Goal: Find contact information: Find contact information

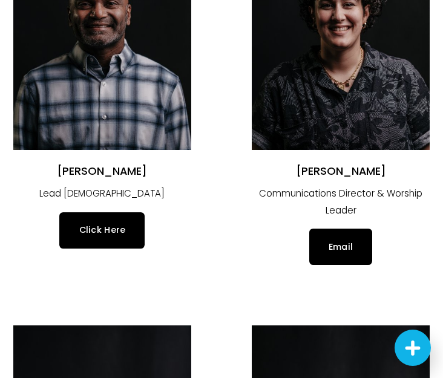
scroll to position [257, 0]
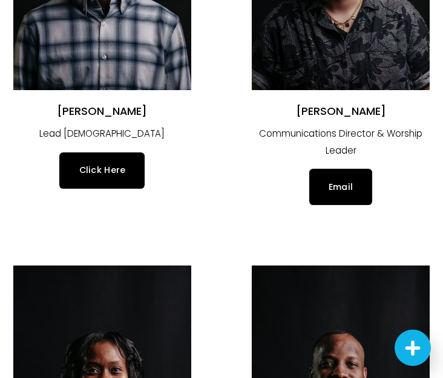
click at [152, 107] on h2 "[PERSON_NAME]" at bounding box center [102, 111] width 178 height 14
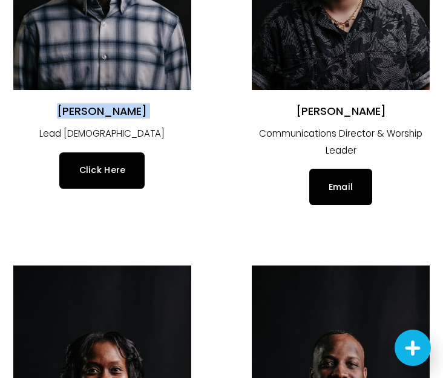
click at [152, 107] on h2 "[PERSON_NAME]" at bounding box center [102, 111] width 178 height 14
copy div "[PERSON_NAME]"
click at [371, 105] on h2 "[PERSON_NAME]" at bounding box center [341, 111] width 178 height 14
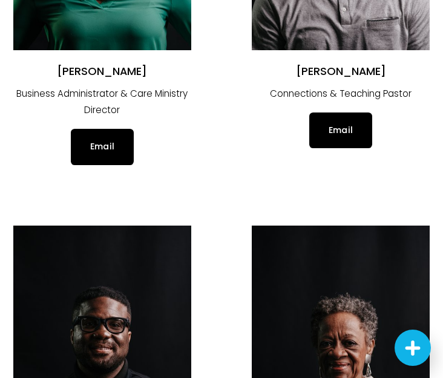
scroll to position [717, 0]
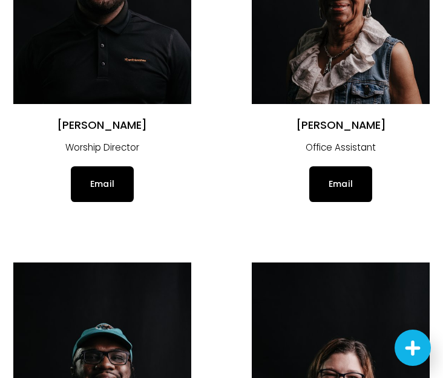
scroll to position [1178, 0]
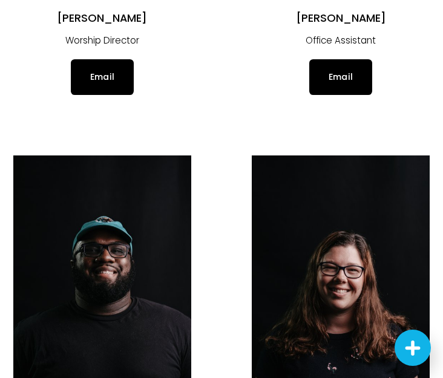
click at [273, 90] on div "Email" at bounding box center [341, 77] width 178 height 36
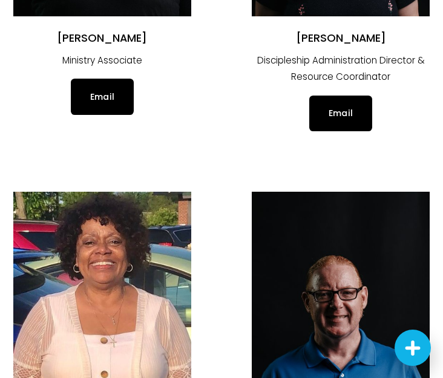
scroll to position [1565, 0]
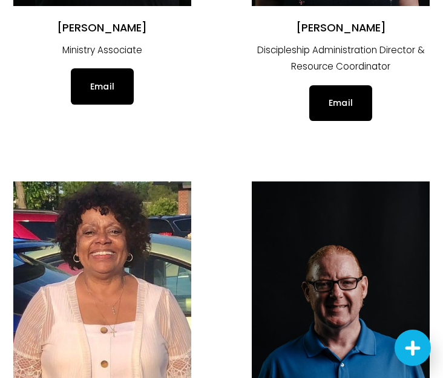
click at [208, 91] on ul "[PERSON_NAME] Lead [DEMOGRAPHIC_DATA] Click Here [PERSON_NAME] Communications D…" at bounding box center [221, 143] width 443 height 3198
click at [190, 94] on div "Email" at bounding box center [102, 86] width 178 height 36
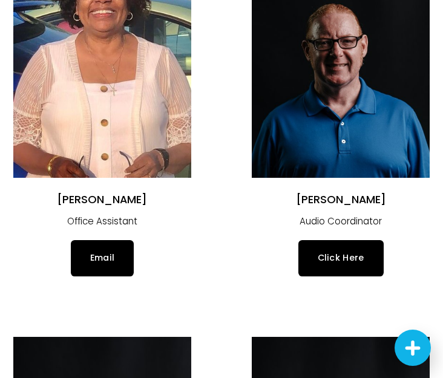
scroll to position [1807, 0]
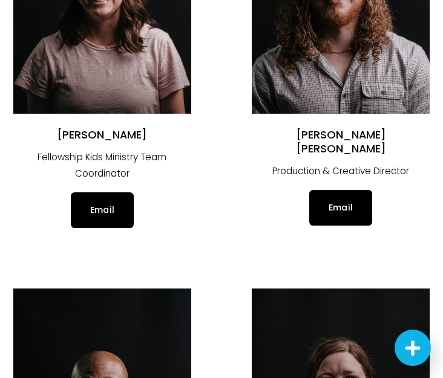
scroll to position [2292, 0]
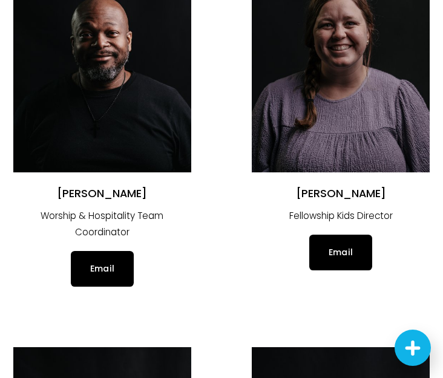
scroll to position [2631, 0]
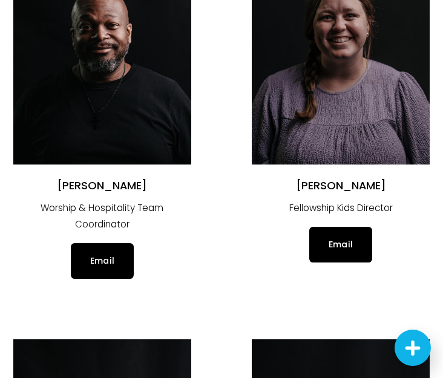
click at [263, 218] on div "[PERSON_NAME] Fellowship Kids Director Email" at bounding box center [341, 221] width 178 height 84
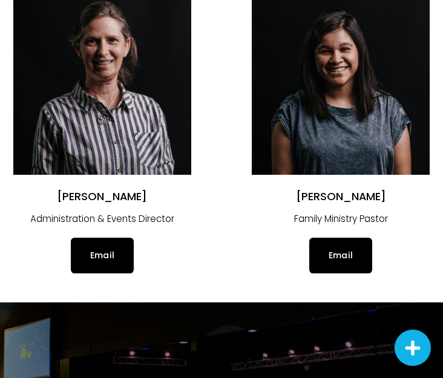
scroll to position [3067, 0]
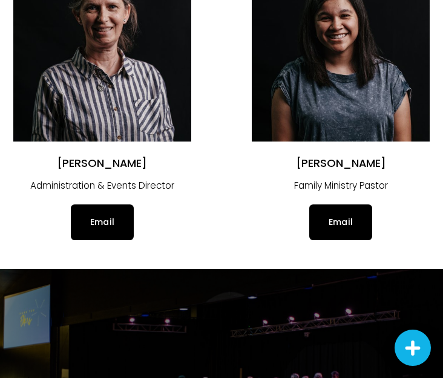
click at [126, 105] on img at bounding box center [102, 23] width 178 height 238
click at [112, 0] on img at bounding box center [102, 23] width 178 height 238
